Goal: Task Accomplishment & Management: Manage account settings

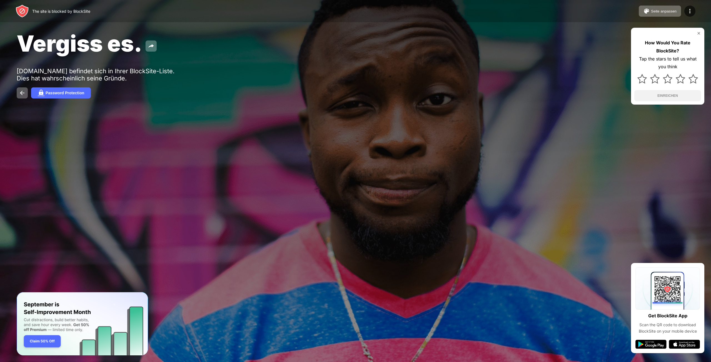
click at [702, 12] on div "The site is blocked by BlockSite Seite anpassen Blockliste bearbeiten Weiterlei…" at bounding box center [355, 11] width 711 height 22
click at [697, 12] on div "The site is blocked by BlockSite Seite anpassen Blockliste bearbeiten Weiterlei…" at bounding box center [355, 11] width 711 height 22
click at [694, 11] on div at bounding box center [689, 11] width 11 height 11
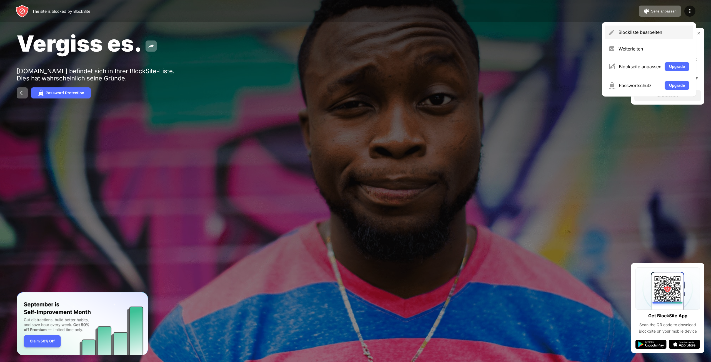
click at [647, 34] on div "Blockliste bearbeiten" at bounding box center [653, 32] width 71 height 6
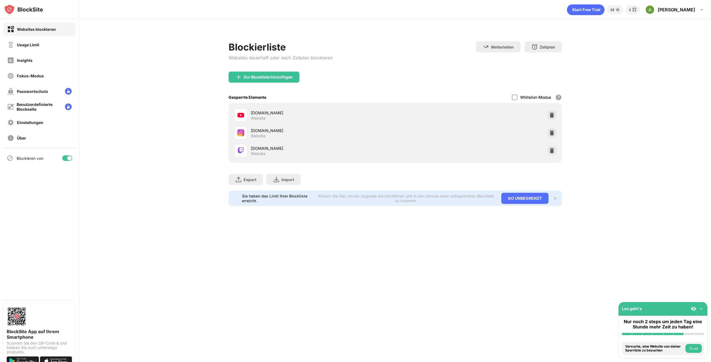
click at [556, 114] on div "youtube.com Website instagram.com Website twitch.tv Website" at bounding box center [395, 133] width 333 height 60
click at [549, 114] on img at bounding box center [552, 115] width 6 height 6
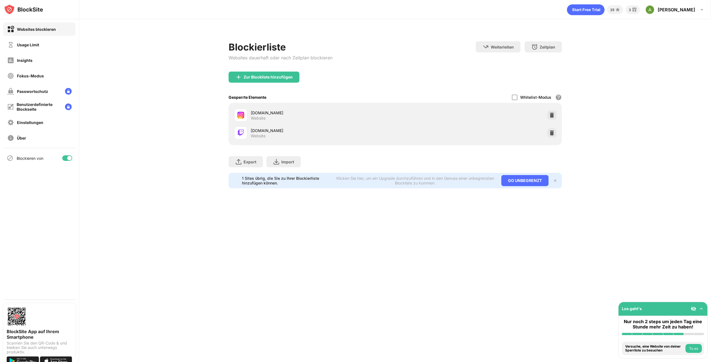
drag, startPoint x: 517, startPoint y: 99, endPoint x: 514, endPoint y: 99, distance: 2.9
click at [517, 99] on div "Whitelist-Modus Blockiere alle Websites außer denen, die auf deiner Whitelist s…" at bounding box center [537, 97] width 50 height 11
click at [514, 99] on div at bounding box center [515, 98] width 6 height 6
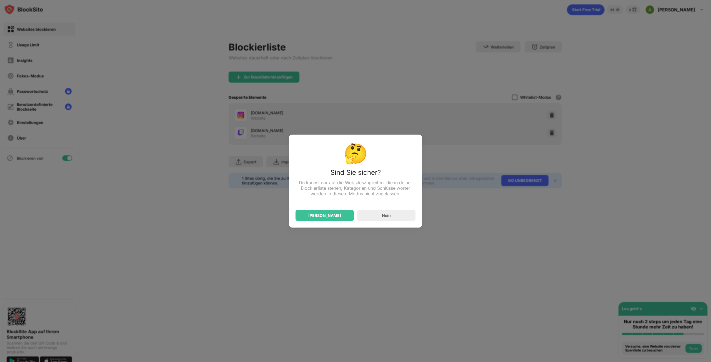
click at [514, 99] on div at bounding box center [355, 181] width 711 height 362
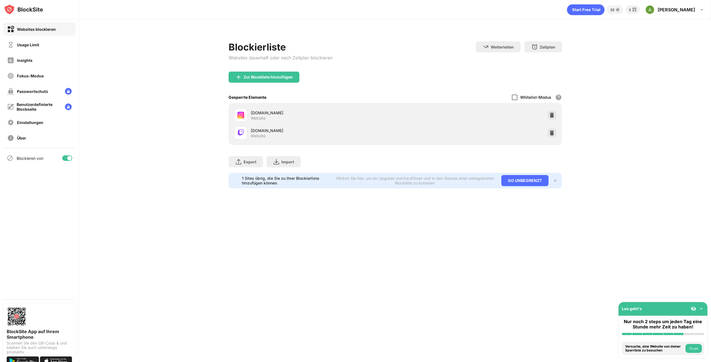
click at [514, 99] on div at bounding box center [515, 98] width 6 height 6
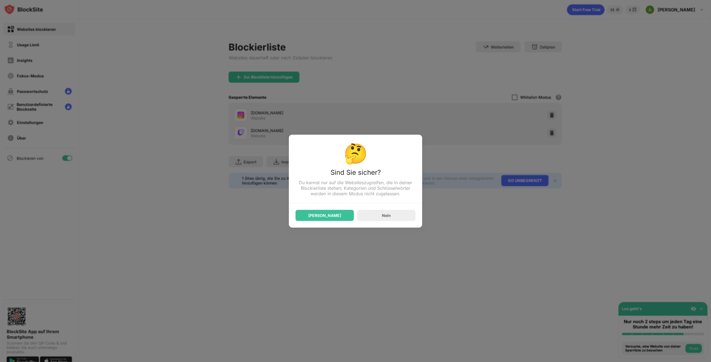
click at [514, 99] on div at bounding box center [355, 181] width 711 height 362
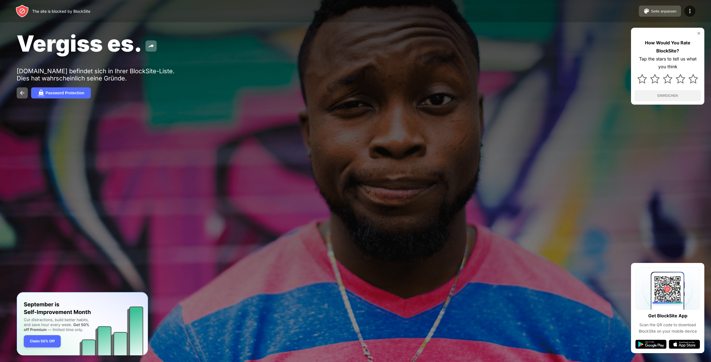
click at [680, 11] on button "Seite anpassen" at bounding box center [660, 11] width 42 height 11
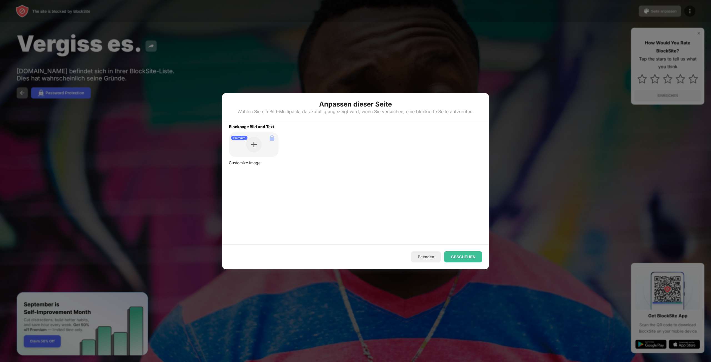
click at [686, 10] on div at bounding box center [355, 181] width 711 height 362
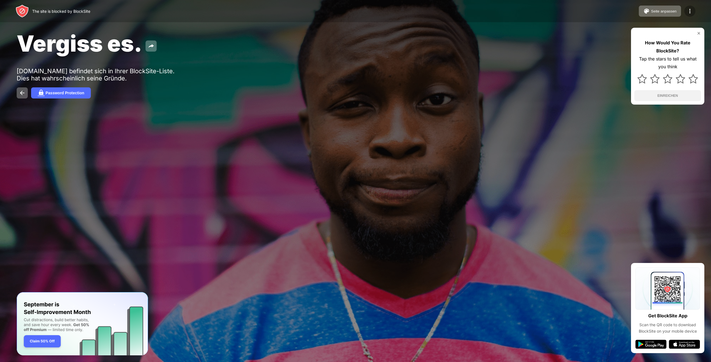
click at [691, 10] on img at bounding box center [689, 11] width 7 height 7
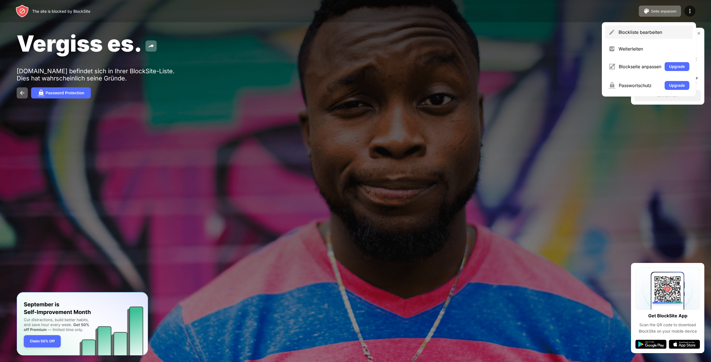
click at [633, 31] on div "Blockliste bearbeiten" at bounding box center [653, 32] width 71 height 6
